Goal: Information Seeking & Learning: Learn about a topic

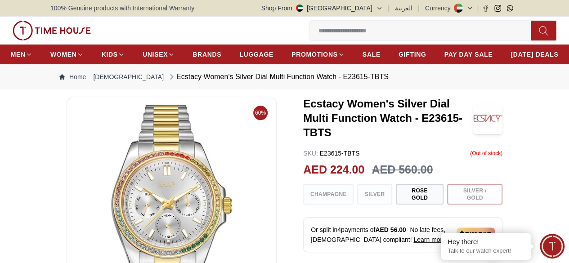
click at [348, 130] on h3 "Ecstacy Women's Silver Dial Multi Function Watch - E23615-TBTS" at bounding box center [388, 118] width 170 height 43
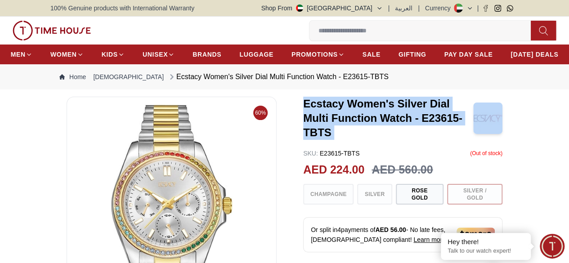
click at [348, 130] on h3 "Ecstacy Women's Silver Dial Multi Function Watch - E23615-TBTS" at bounding box center [388, 118] width 170 height 43
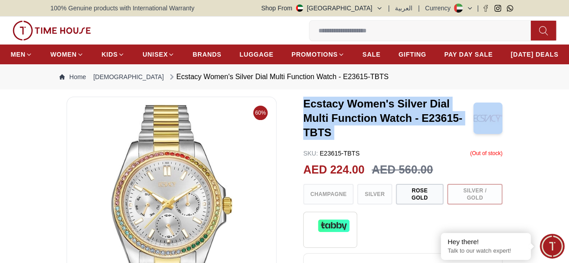
copy h3 "Ecstacy Women's Silver Dial Multi Function Watch - E23615-TBTS"
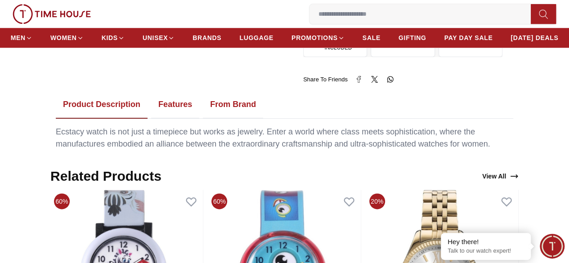
scroll to position [480, 0]
click at [173, 103] on button "Features" at bounding box center [175, 104] width 48 height 28
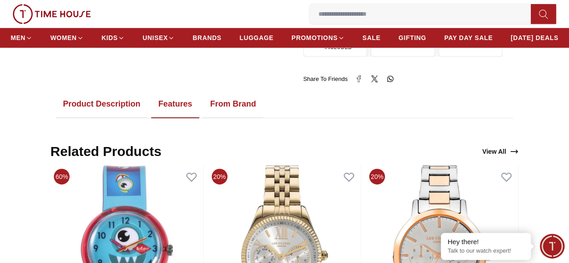
click at [230, 107] on button "From Brand" at bounding box center [233, 104] width 60 height 28
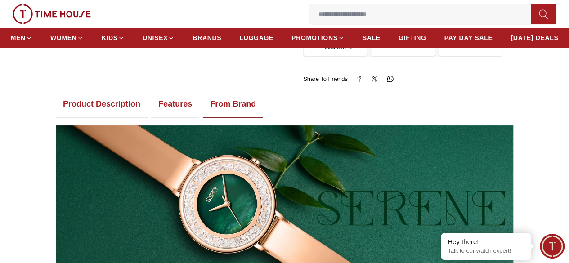
click at [97, 109] on button "Product Description" at bounding box center [102, 104] width 92 height 28
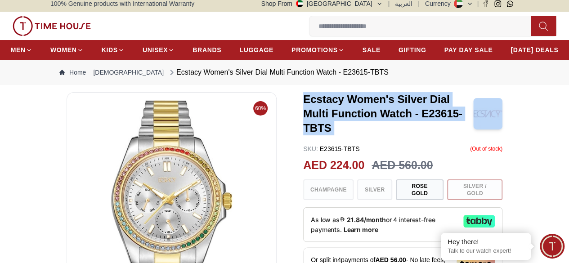
scroll to position [0, 0]
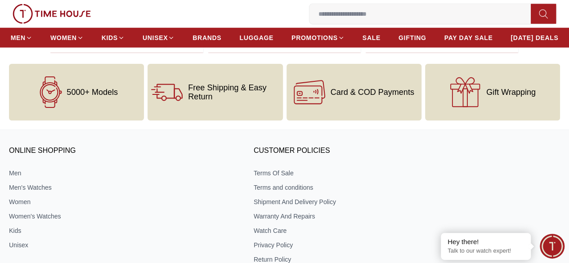
scroll to position [1163, 0]
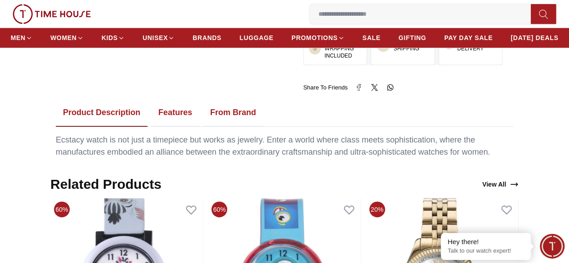
scroll to position [472, 0]
click at [168, 115] on button "Features" at bounding box center [175, 112] width 48 height 28
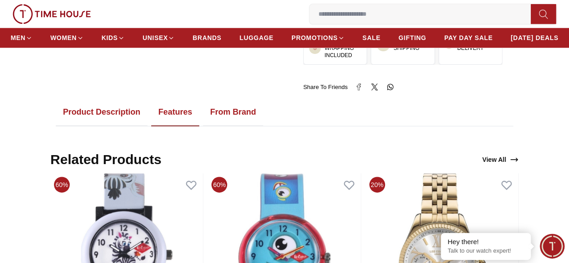
click at [110, 117] on button "Product Description" at bounding box center [102, 112] width 92 height 28
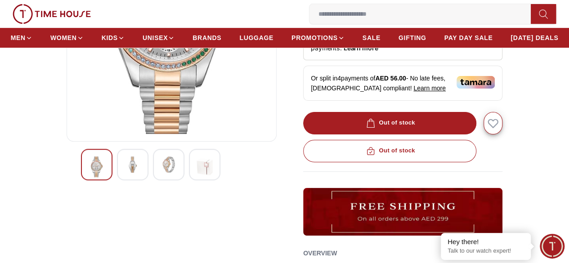
scroll to position [0, 0]
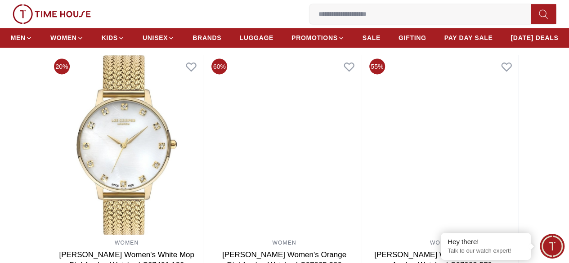
scroll to position [611, 0]
